Goal: Use online tool/utility: Use online tool/utility

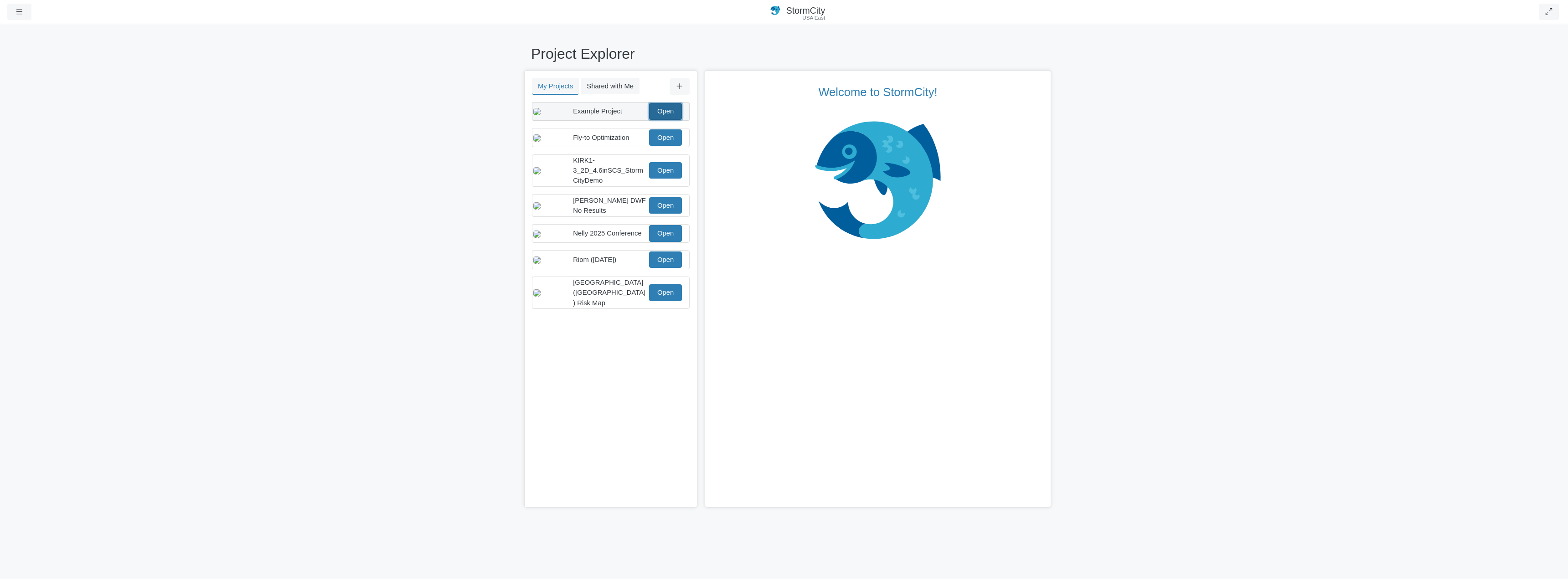
click at [674, 114] on link "Open" at bounding box center [665, 111] width 33 height 16
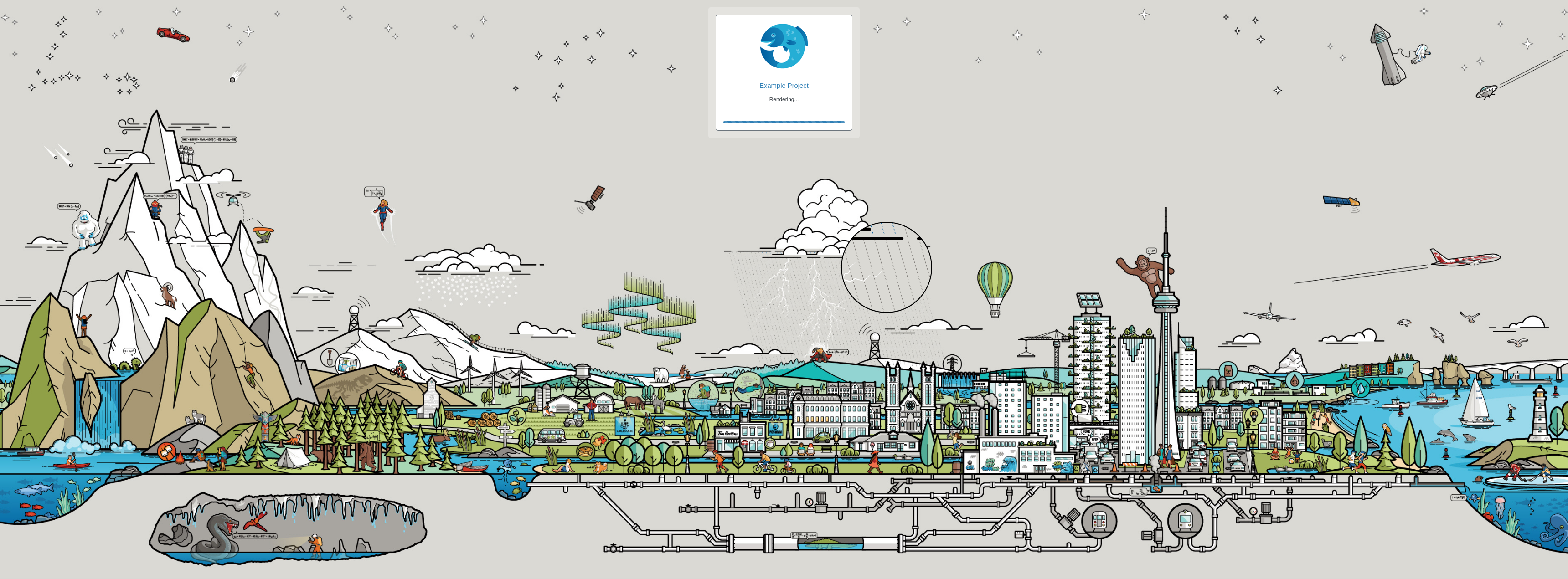
checkbox input "true"
checkbox input "false"
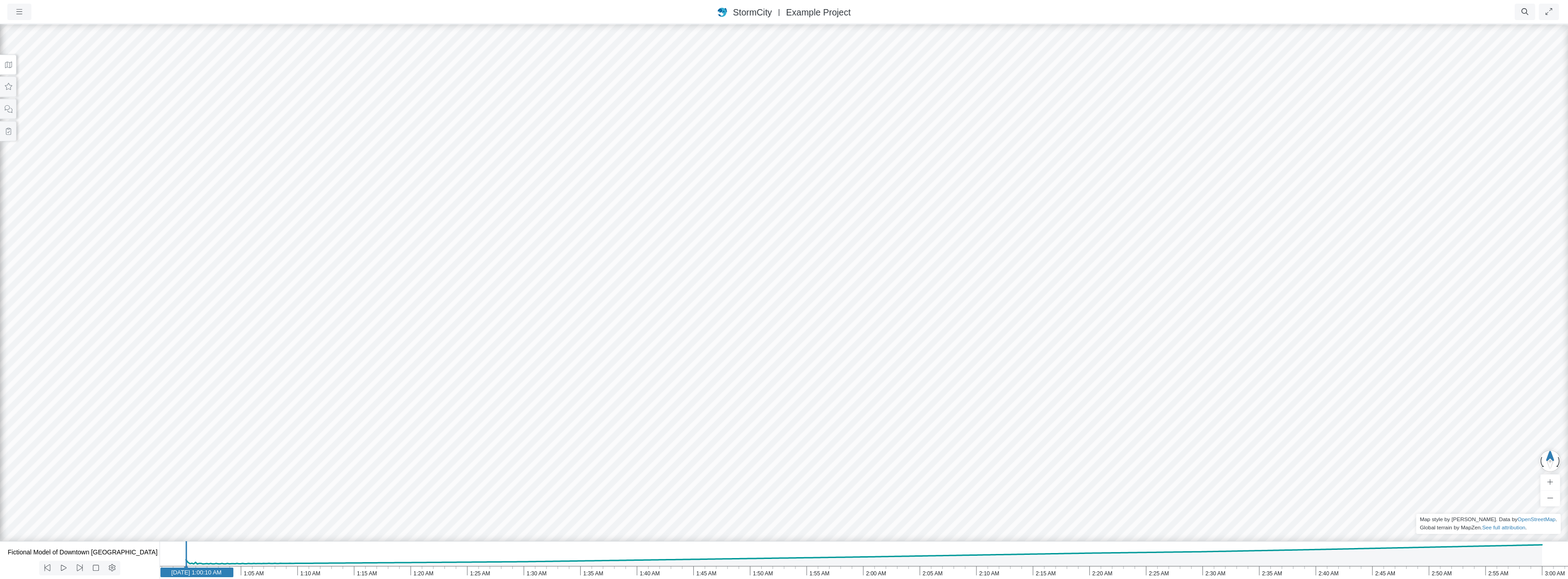
click at [8, 61] on icon at bounding box center [9, 64] width 9 height 7
